Goal: Task Accomplishment & Management: Manage account settings

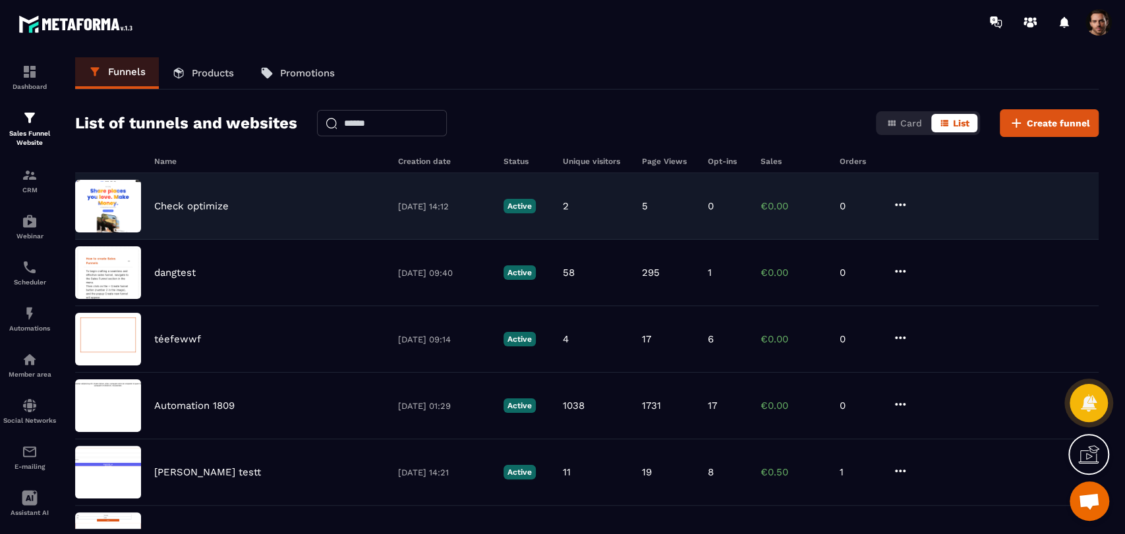
click at [897, 200] on icon at bounding box center [900, 205] width 16 height 16
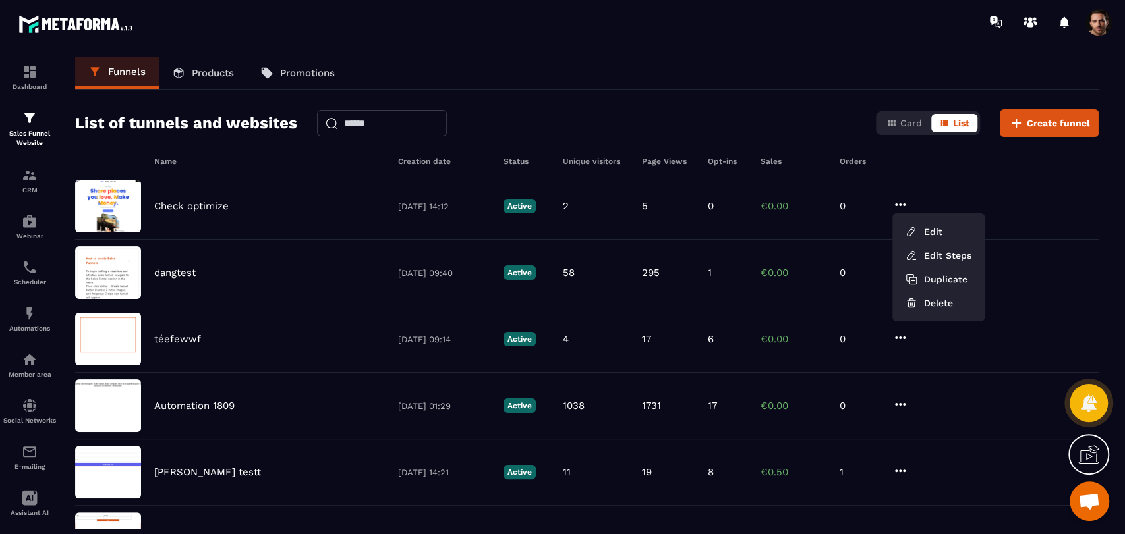
click at [767, 170] on div "Name Creation date Status Unique visitors Page Views Opt-ins Sales Orders" at bounding box center [586, 165] width 1023 height 16
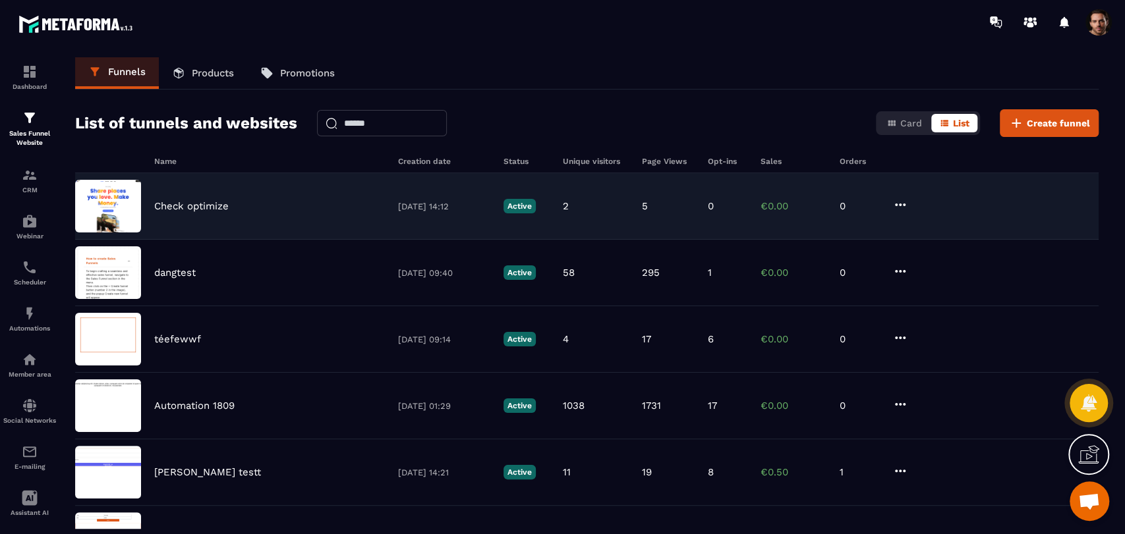
click at [763, 209] on p "€0.00" at bounding box center [793, 206] width 66 height 12
click at [625, 189] on div "Check optimize [DATE] 14:12 Active 2 5 0 €0.00 0" at bounding box center [586, 206] width 1023 height 67
click at [632, 188] on div "Check optimize [DATE] 14:12 Active 2 5 0 €0.00 0" at bounding box center [586, 206] width 1023 height 67
click at [663, 209] on div "5" at bounding box center [668, 206] width 53 height 12
click at [902, 204] on icon at bounding box center [900, 205] width 11 height 3
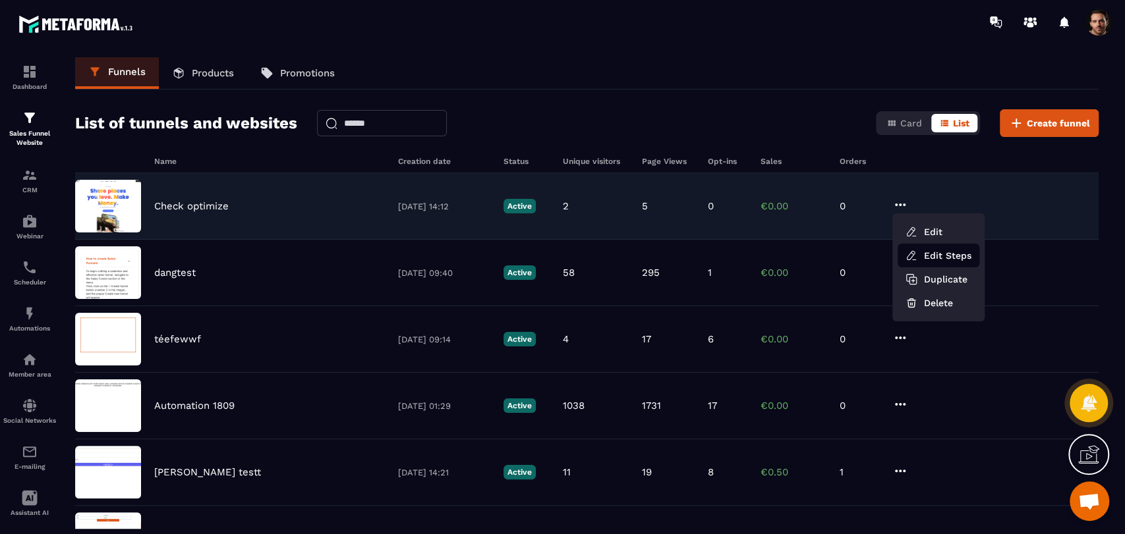
click at [916, 265] on link "Edit Steps" at bounding box center [938, 256] width 82 height 24
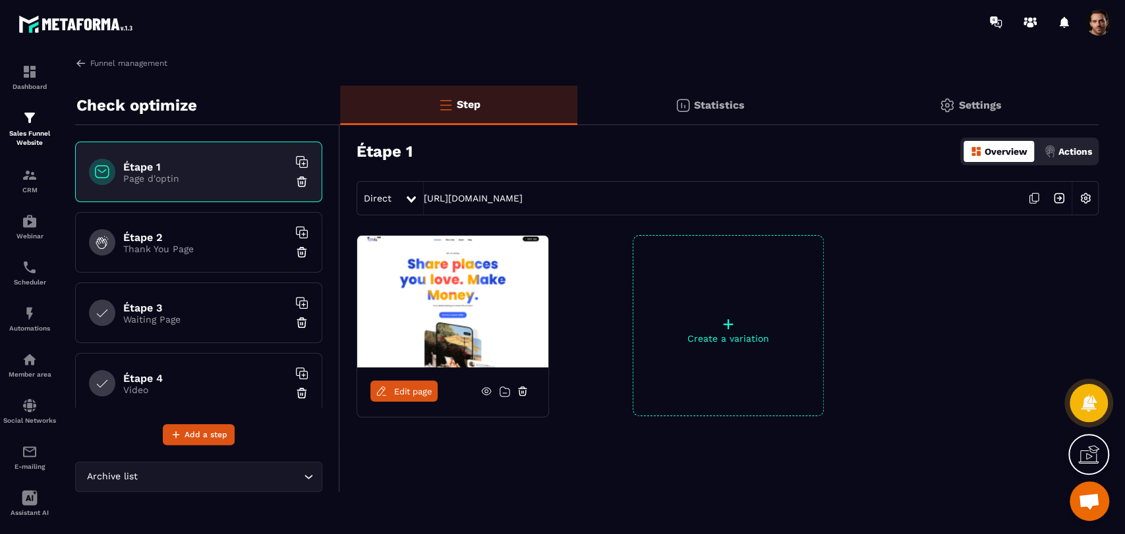
click at [734, 112] on div "Statistics" at bounding box center [709, 106] width 264 height 40
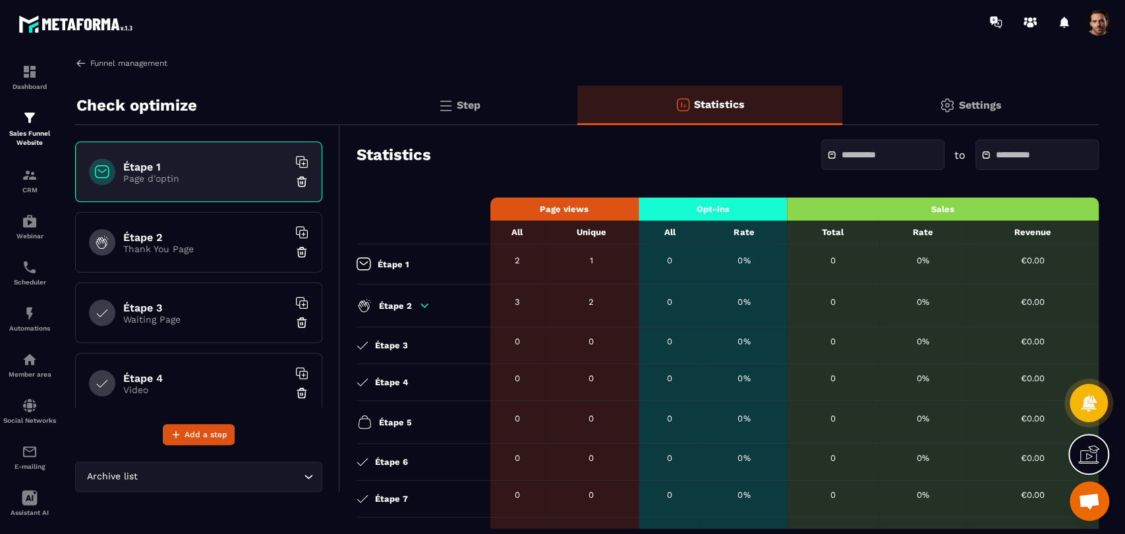
click at [78, 64] on img at bounding box center [81, 63] width 12 height 12
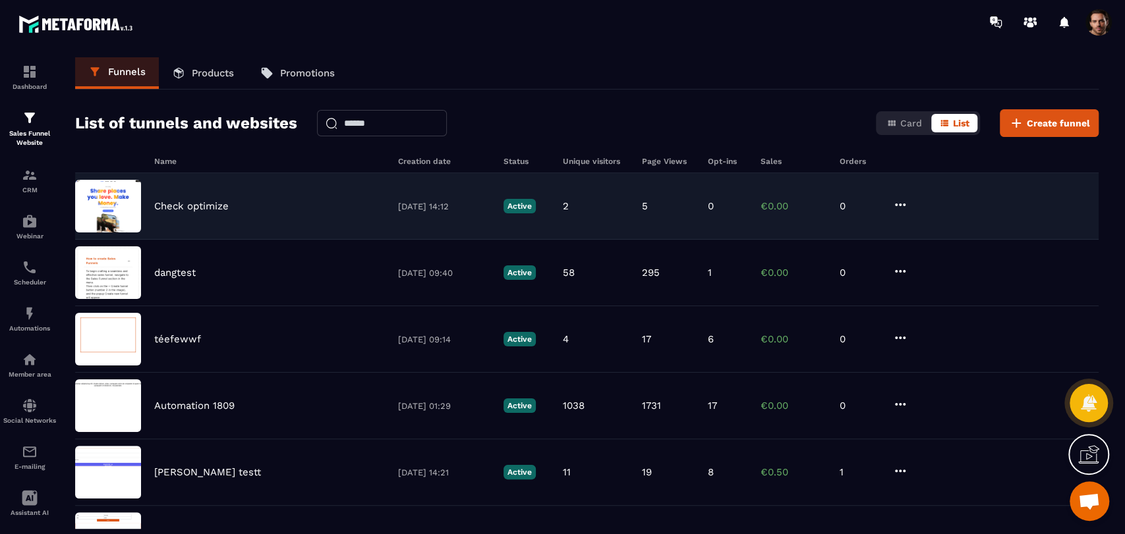
click at [902, 200] on icon at bounding box center [900, 205] width 16 height 16
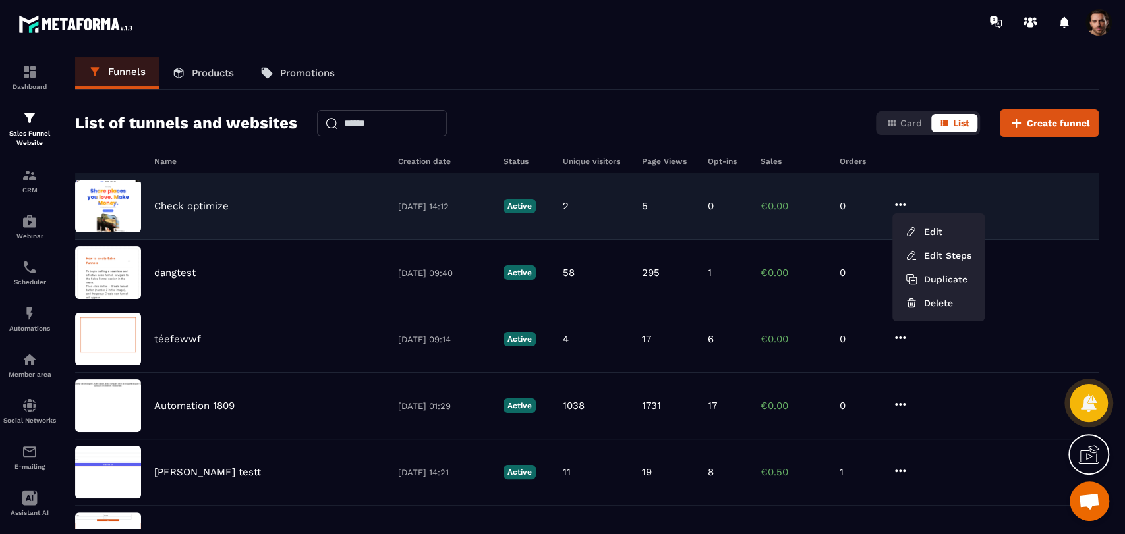
click at [758, 211] on div "Check optimize 03/10/2025 14:12 Active 2 5 0 €0.00 0 Edit Edit Steps Duplicate …" at bounding box center [586, 206] width 1023 height 67
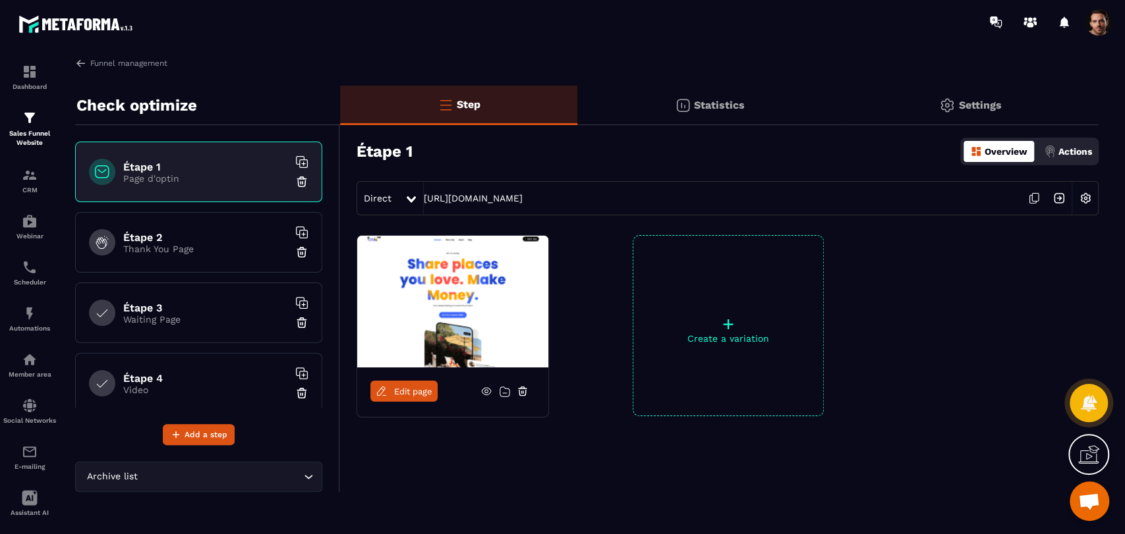
click at [686, 98] on img at bounding box center [683, 105] width 16 height 16
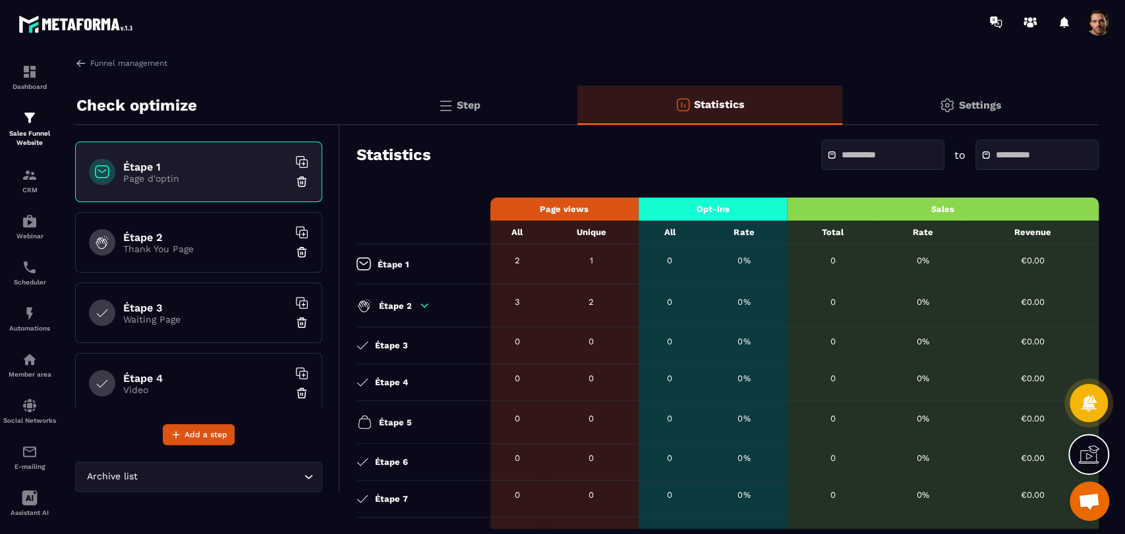
click at [423, 306] on icon at bounding box center [424, 305] width 7 height 3
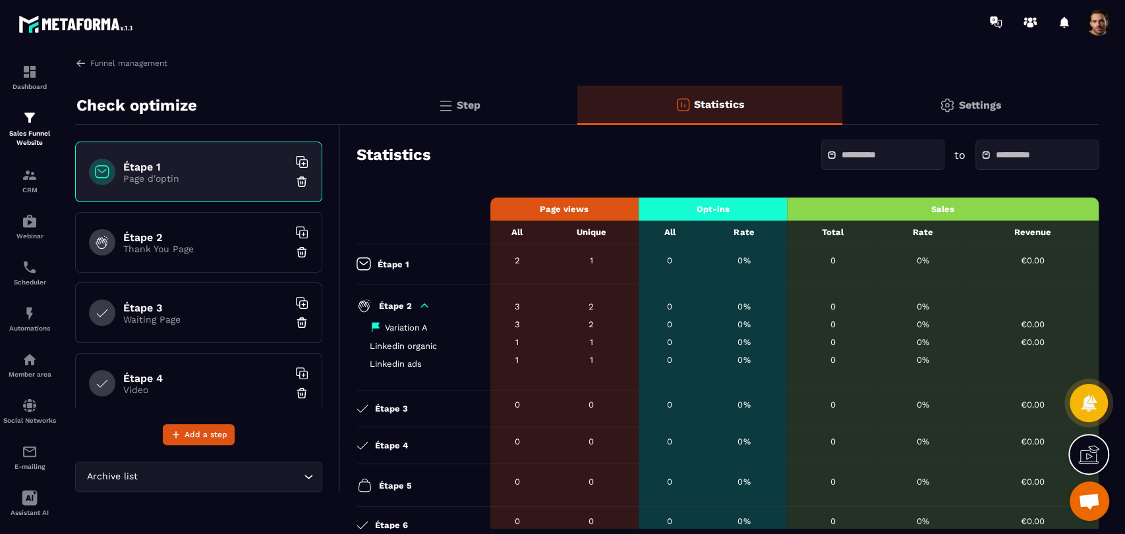
click at [216, 244] on p "Thank You Page" at bounding box center [205, 249] width 165 height 11
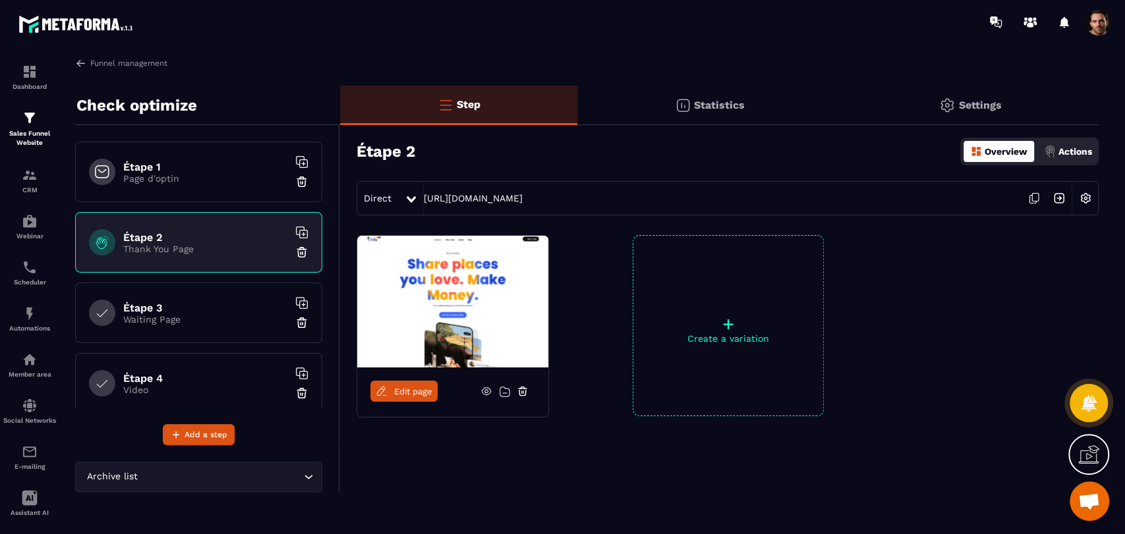
click at [399, 193] on div "Direct" at bounding box center [380, 198] width 47 height 24
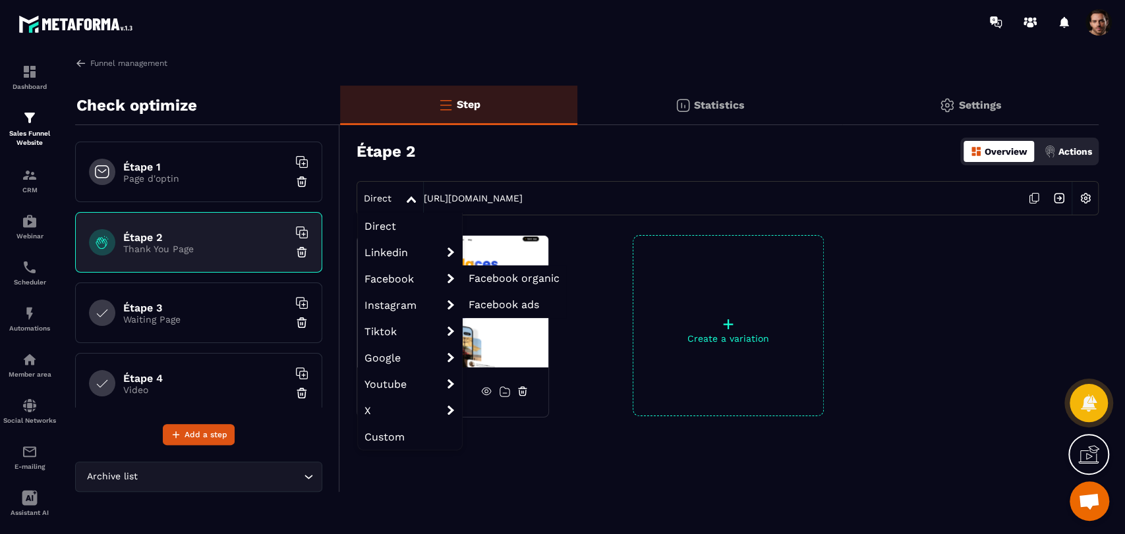
click at [545, 275] on span "Facebook organic" at bounding box center [513, 278] width 91 height 13
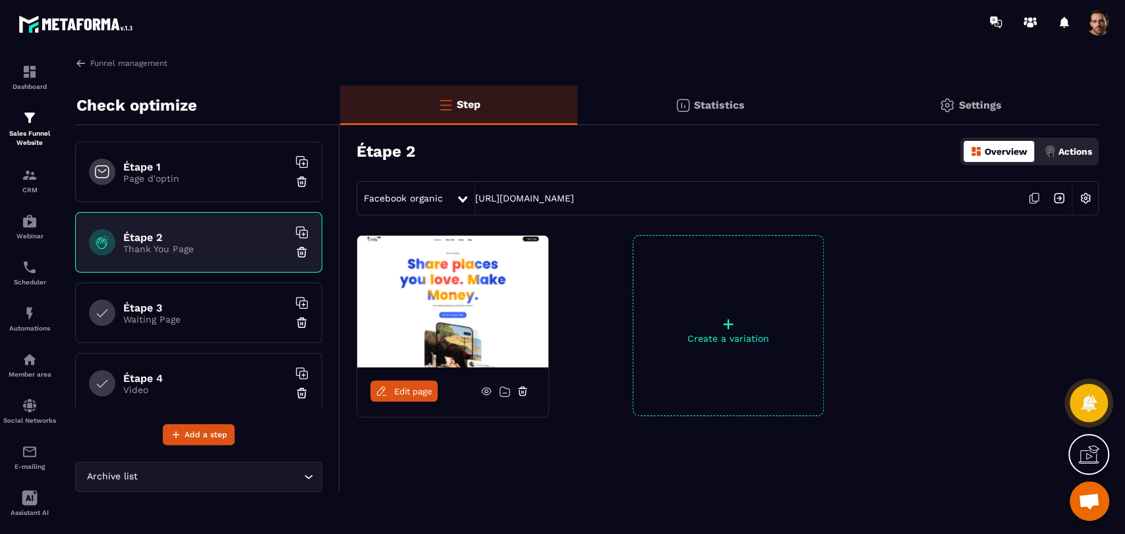
click at [1038, 198] on icon at bounding box center [1035, 198] width 7 height 8
click at [428, 208] on div "Facebook organic" at bounding box center [406, 198] width 99 height 24
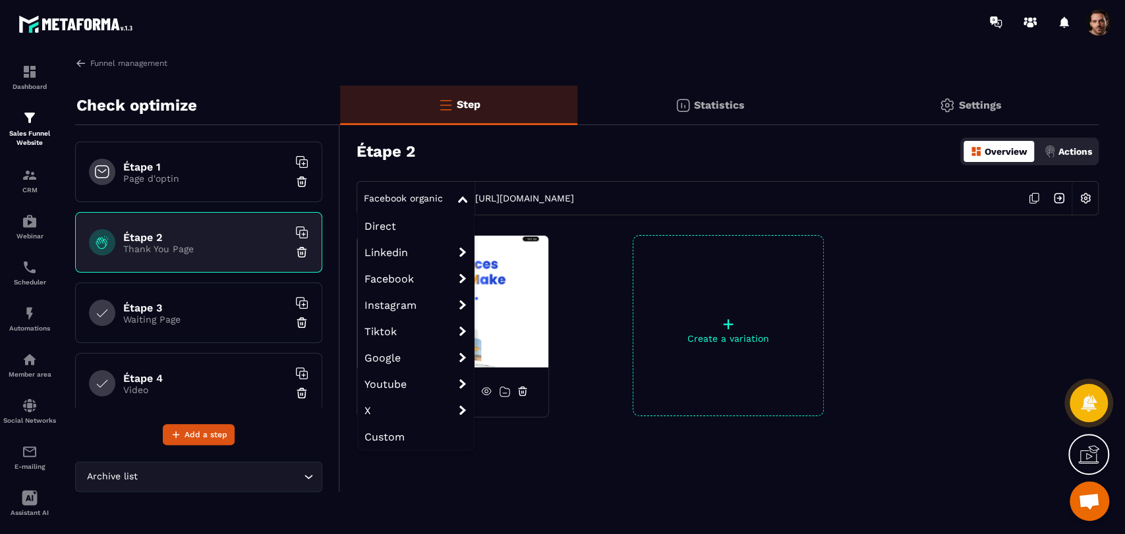
click at [0, 0] on span "Facebook ads" at bounding box center [0, 0] width 0 height 0
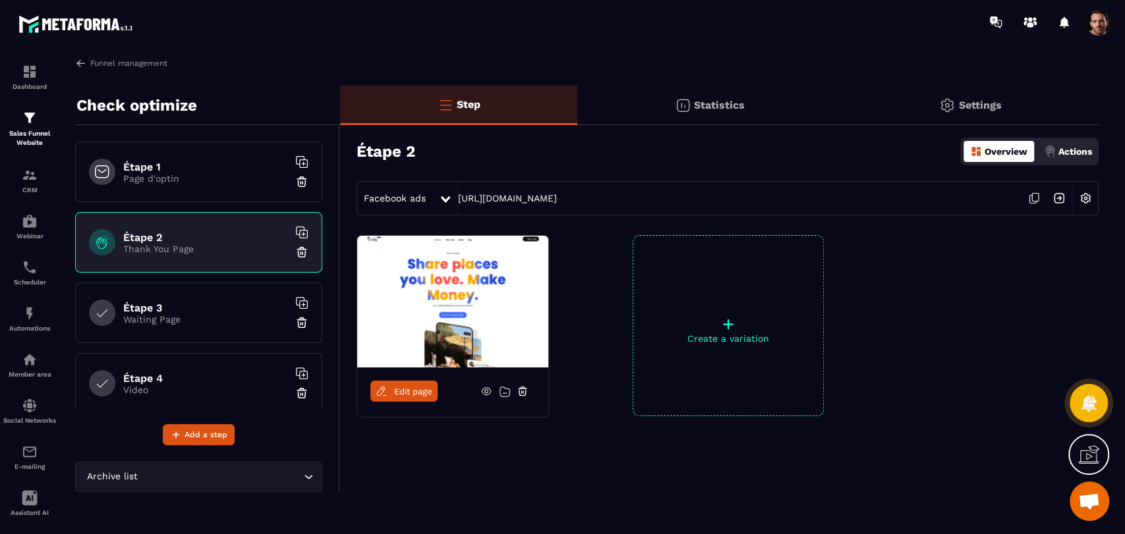
click at [1034, 200] on icon at bounding box center [1033, 198] width 25 height 25
click at [706, 113] on div "Statistics" at bounding box center [709, 106] width 264 height 40
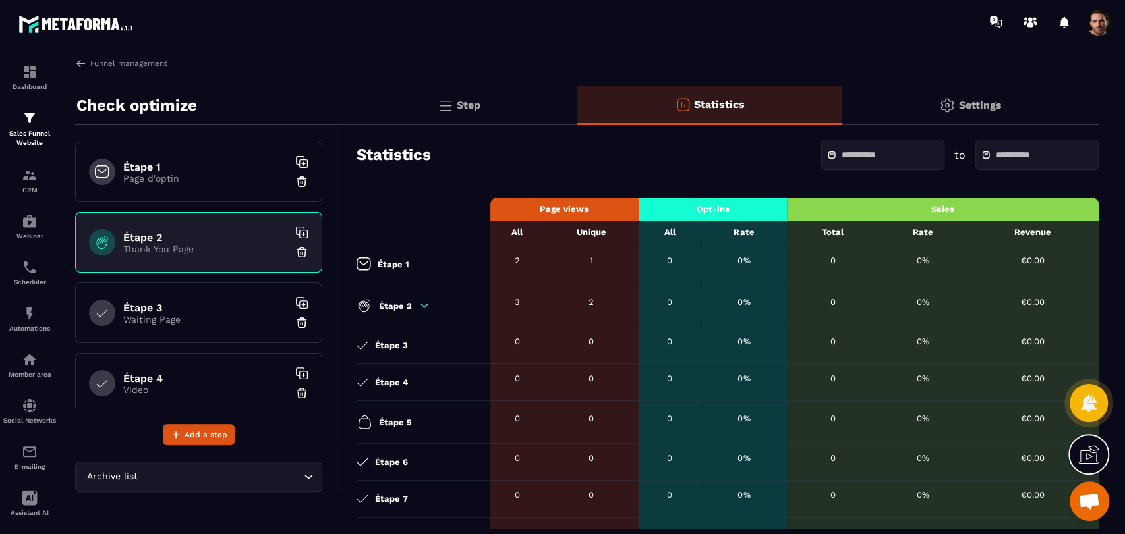
click at [422, 307] on icon at bounding box center [424, 306] width 12 height 12
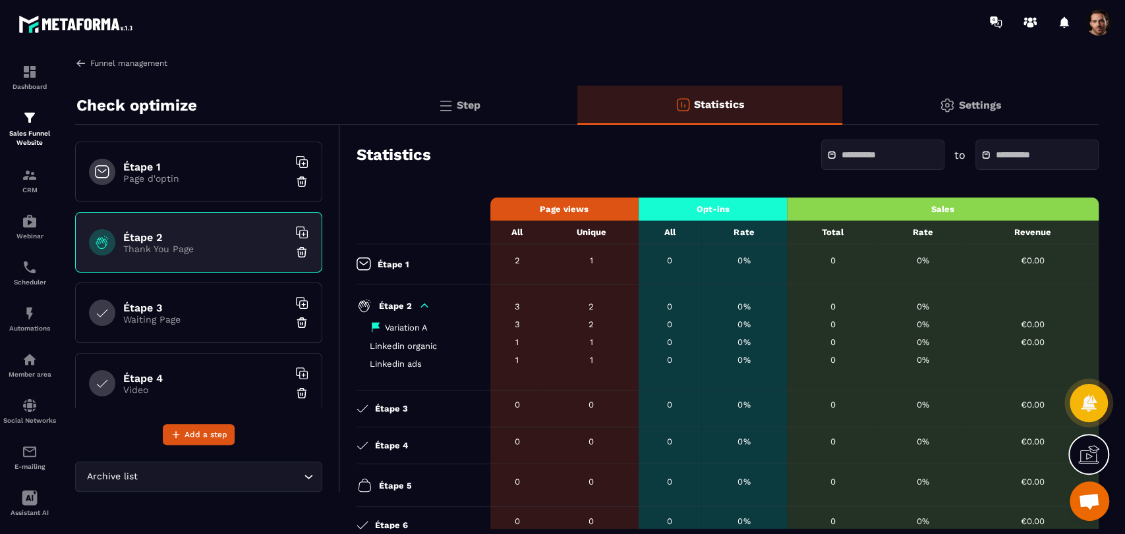
click at [84, 61] on img at bounding box center [81, 63] width 12 height 12
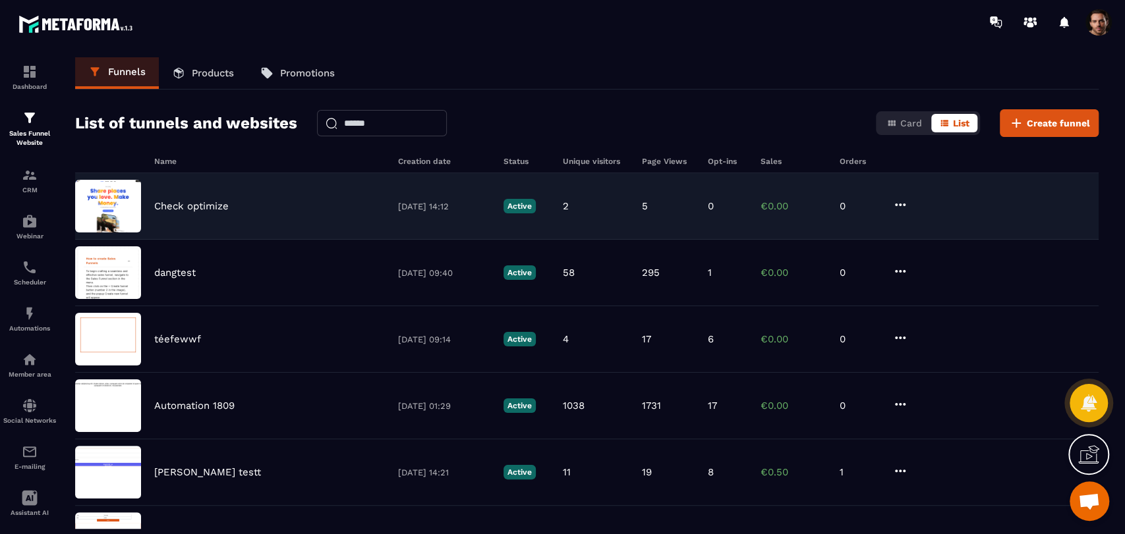
click at [902, 204] on icon at bounding box center [900, 205] width 11 height 3
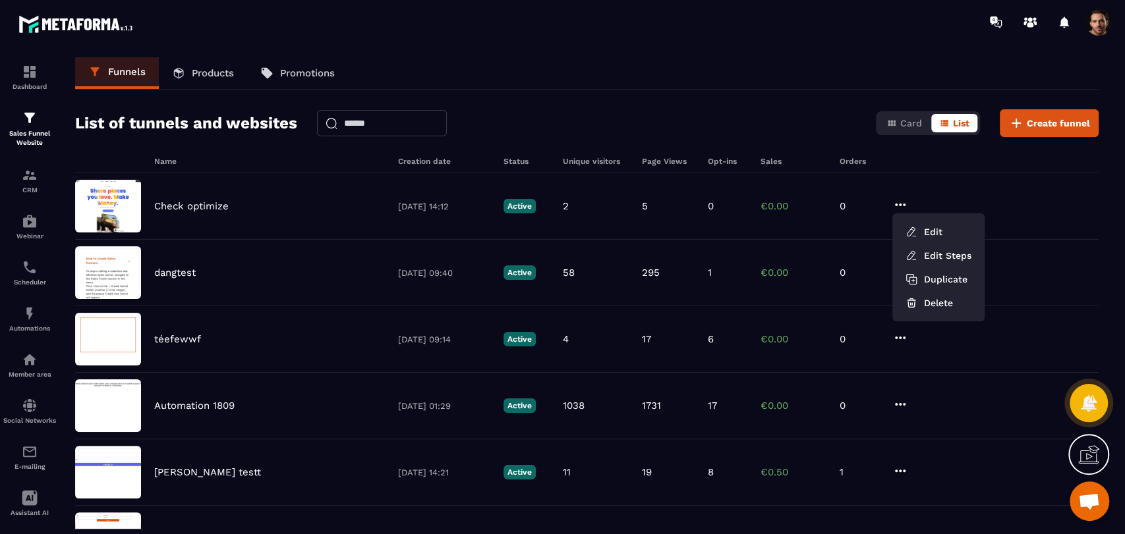
click at [765, 104] on div "Funnels Products Promotions List of tunnels and websites Card List Create funne…" at bounding box center [586, 293] width 1049 height 472
